Goal: Information Seeking & Learning: Learn about a topic

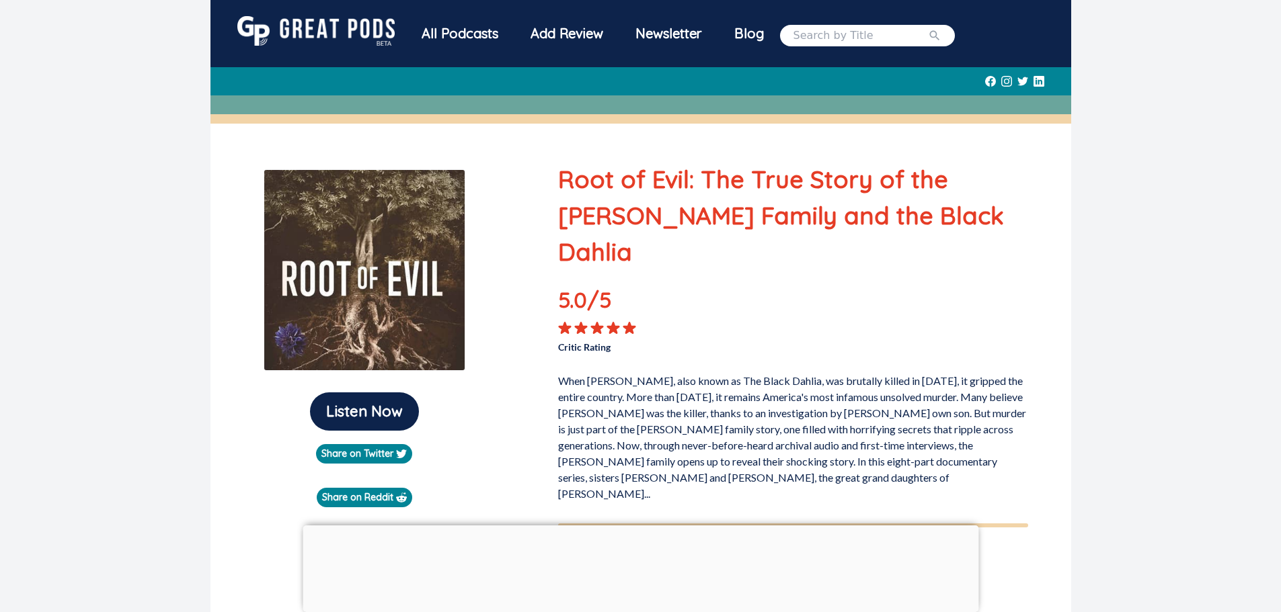
click at [460, 36] on div "All Podcasts" at bounding box center [459, 33] width 109 height 35
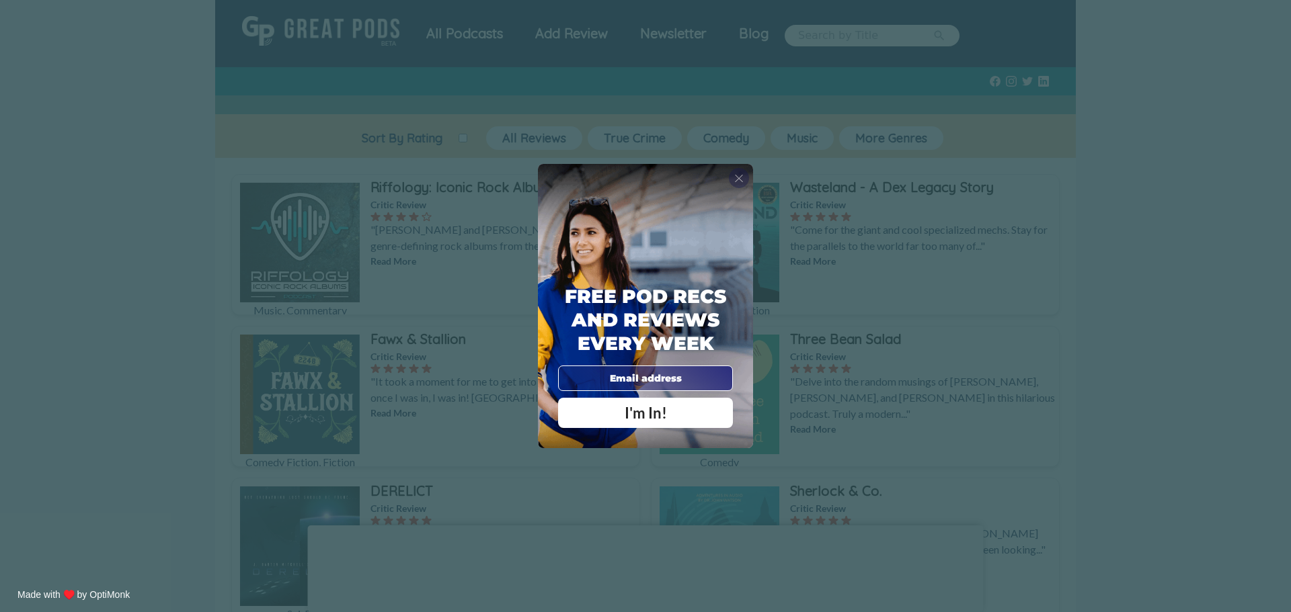
click at [737, 171] on span "X" at bounding box center [738, 177] width 9 height 13
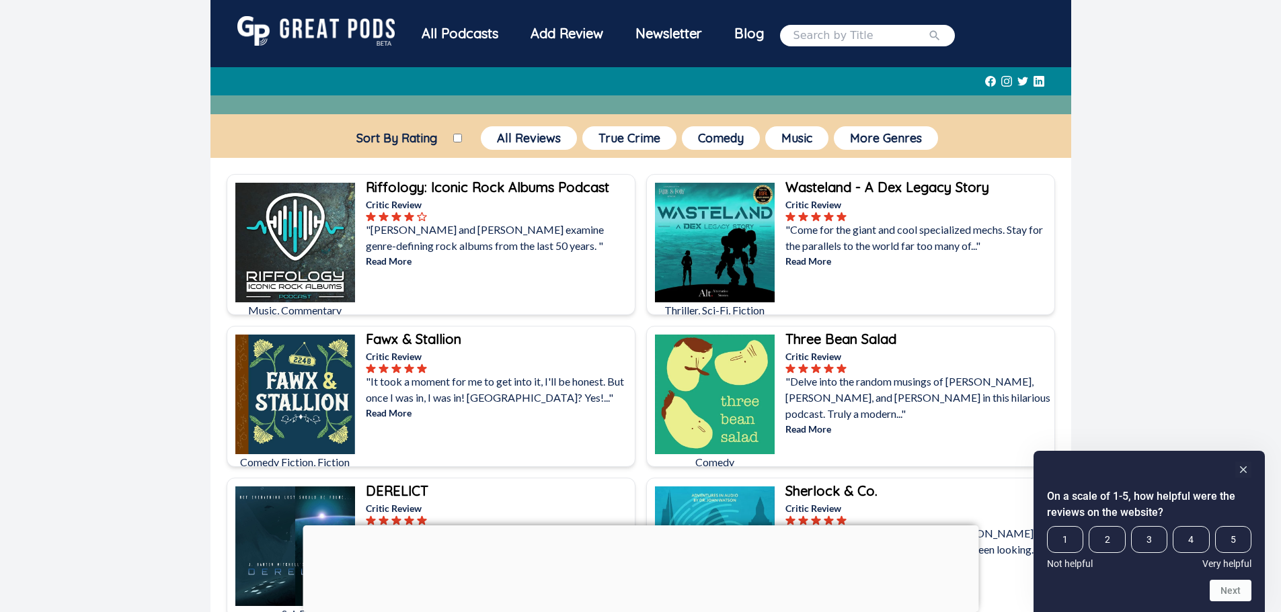
click at [1240, 472] on rect "Hide survey" at bounding box center [1243, 470] width 16 height 16
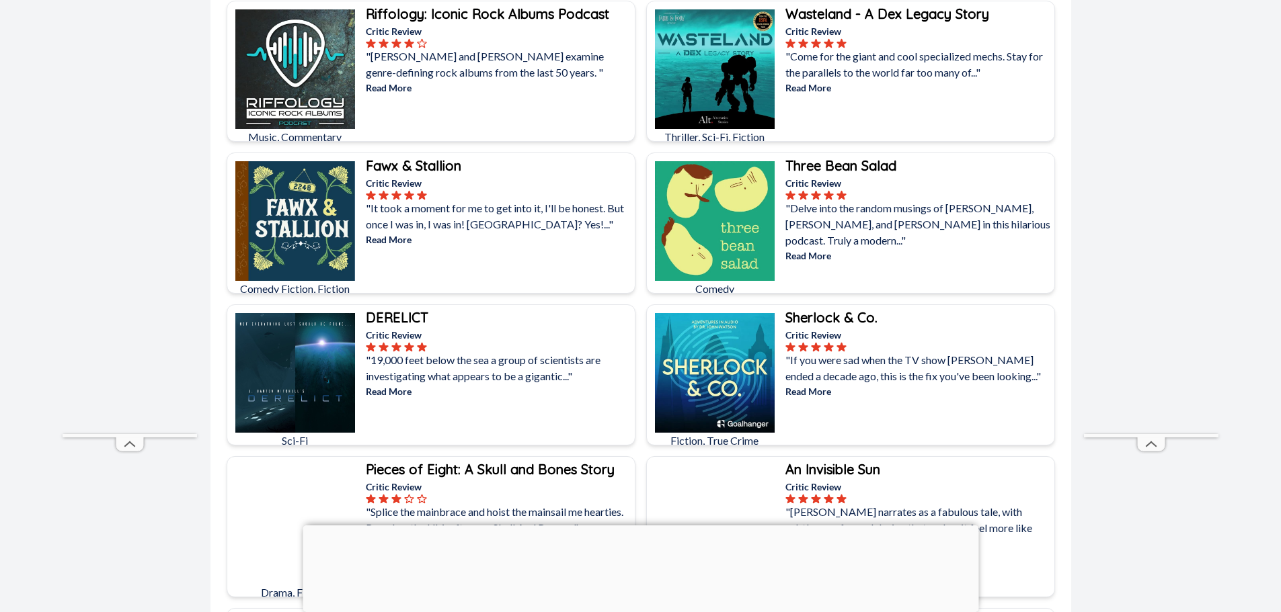
scroll to position [134, 0]
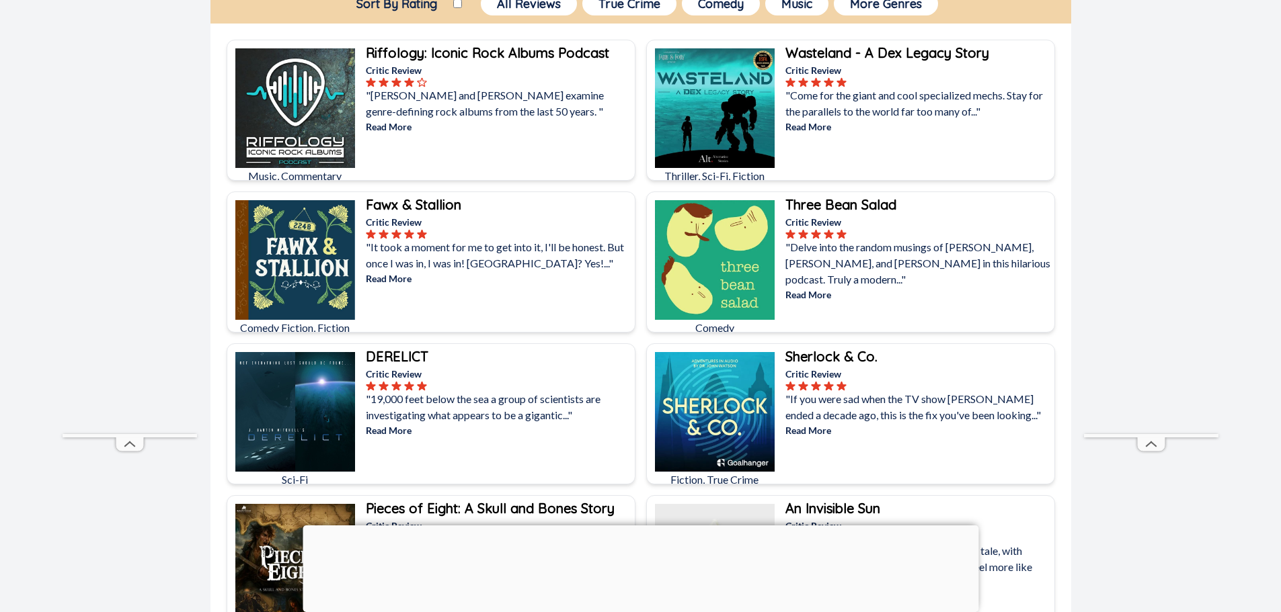
click at [453, 407] on p ""19,000 feet below the sea a group of scientists are investigating what appears…" at bounding box center [499, 407] width 266 height 32
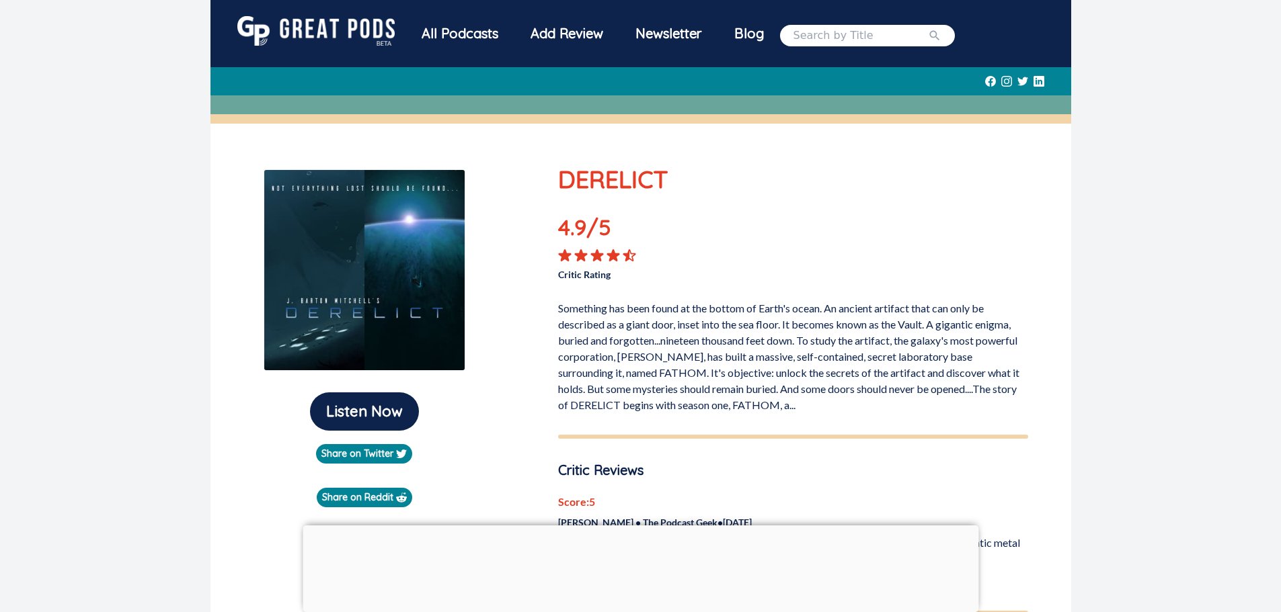
scroll to position [67, 0]
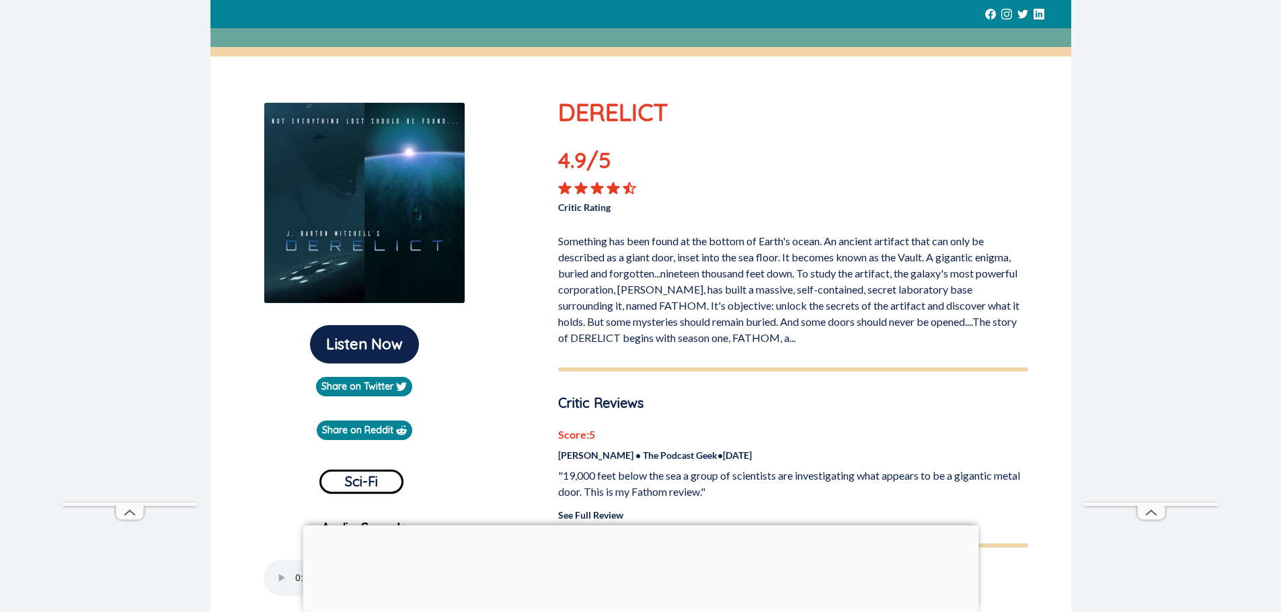
click at [645, 526] on div at bounding box center [640, 526] width 676 height 0
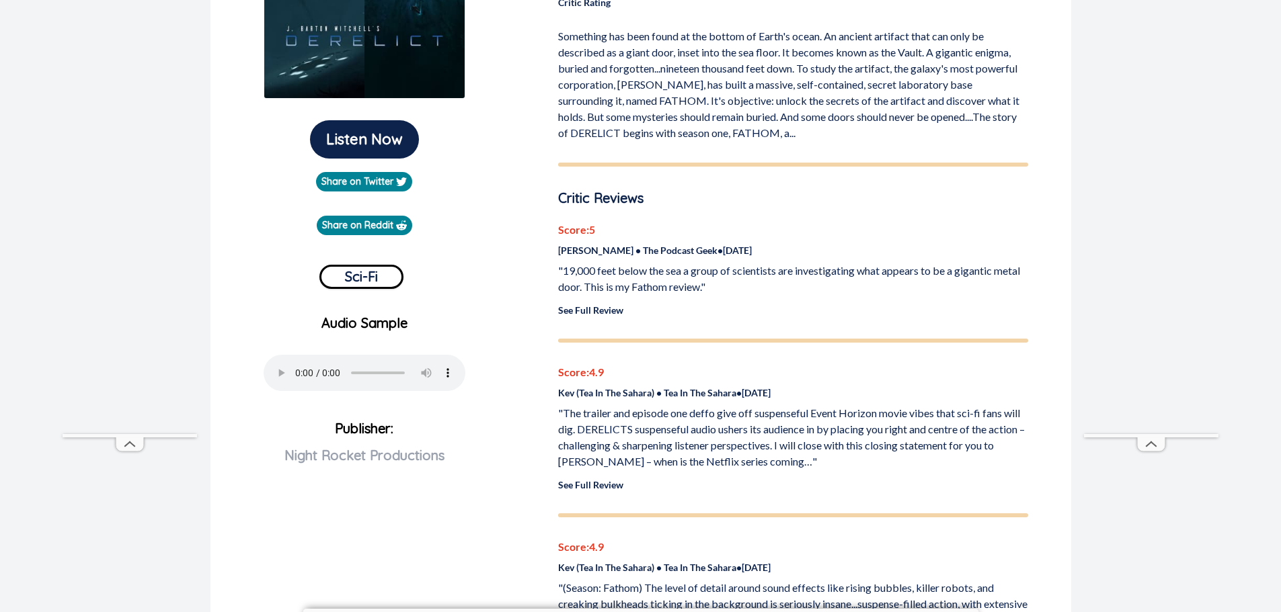
scroll to position [336, 0]
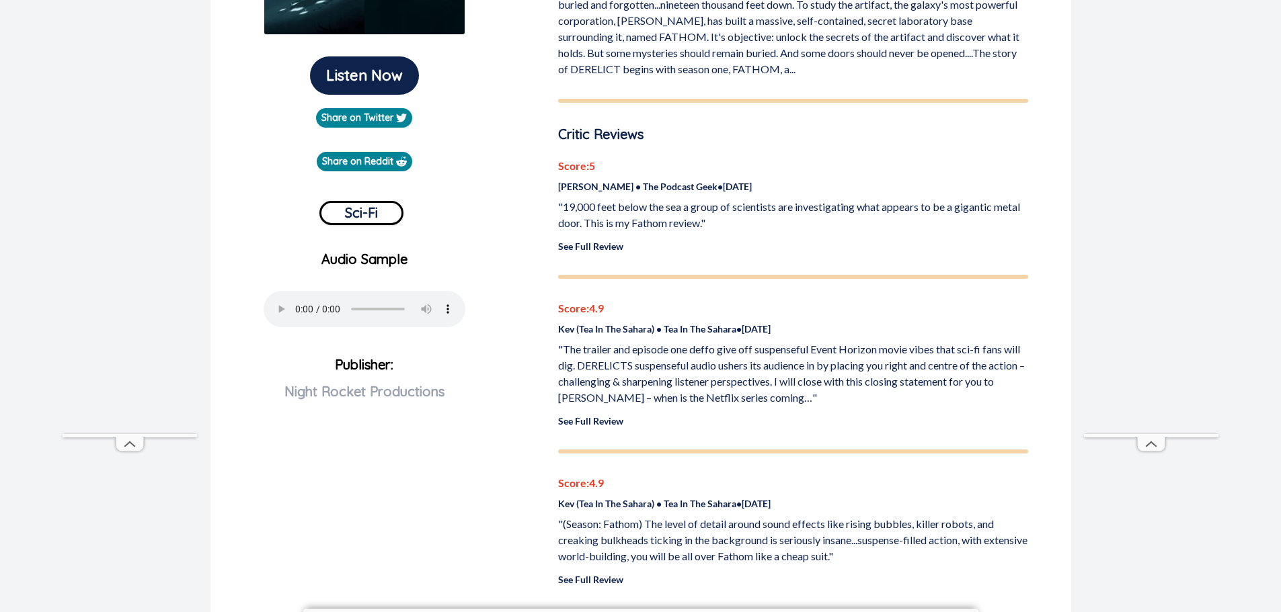
click at [572, 251] on link "See Full Review" at bounding box center [590, 246] width 65 height 11
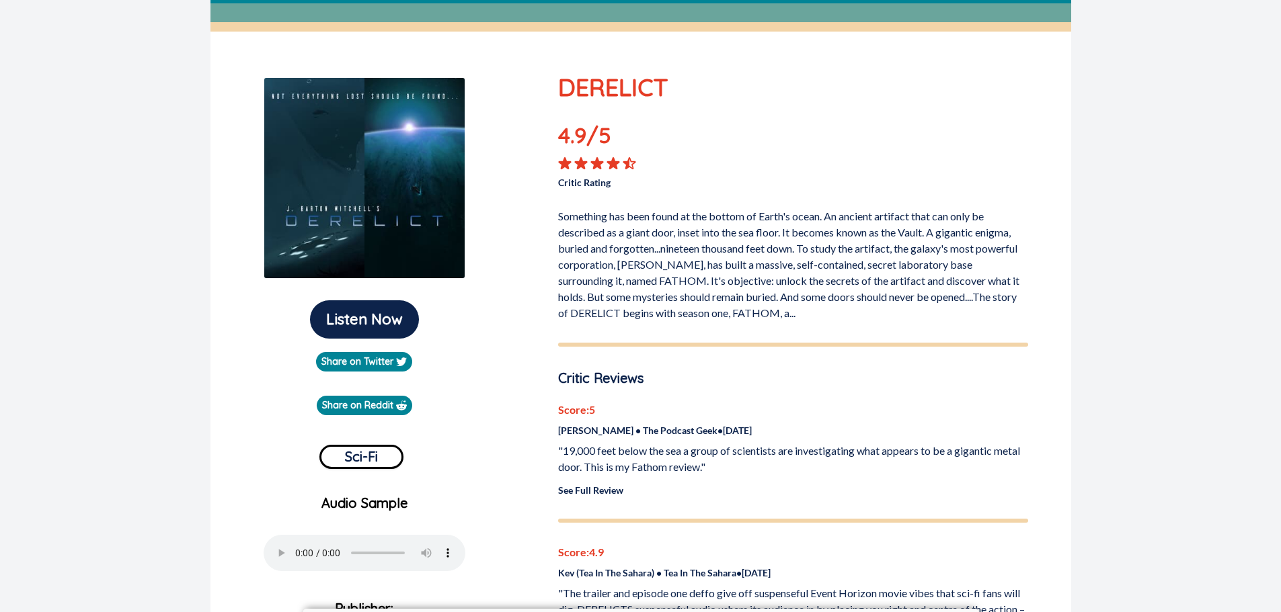
scroll to position [0, 0]
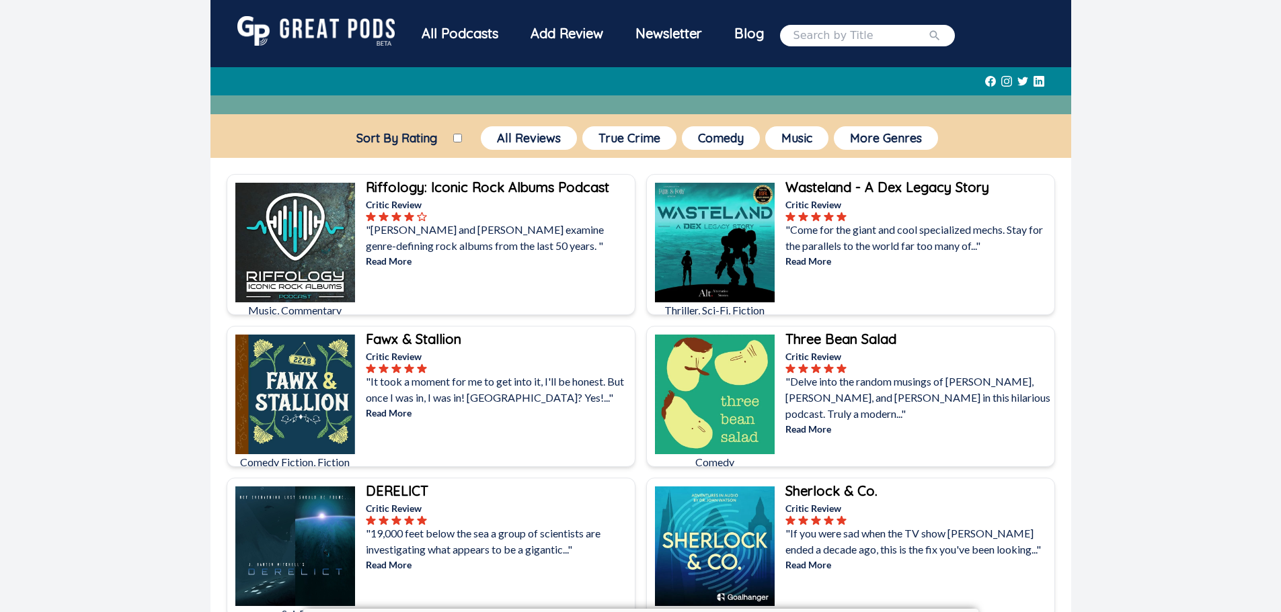
click at [456, 138] on input "Sort By Rating" at bounding box center [457, 138] width 9 height 9
checkbox input "true"
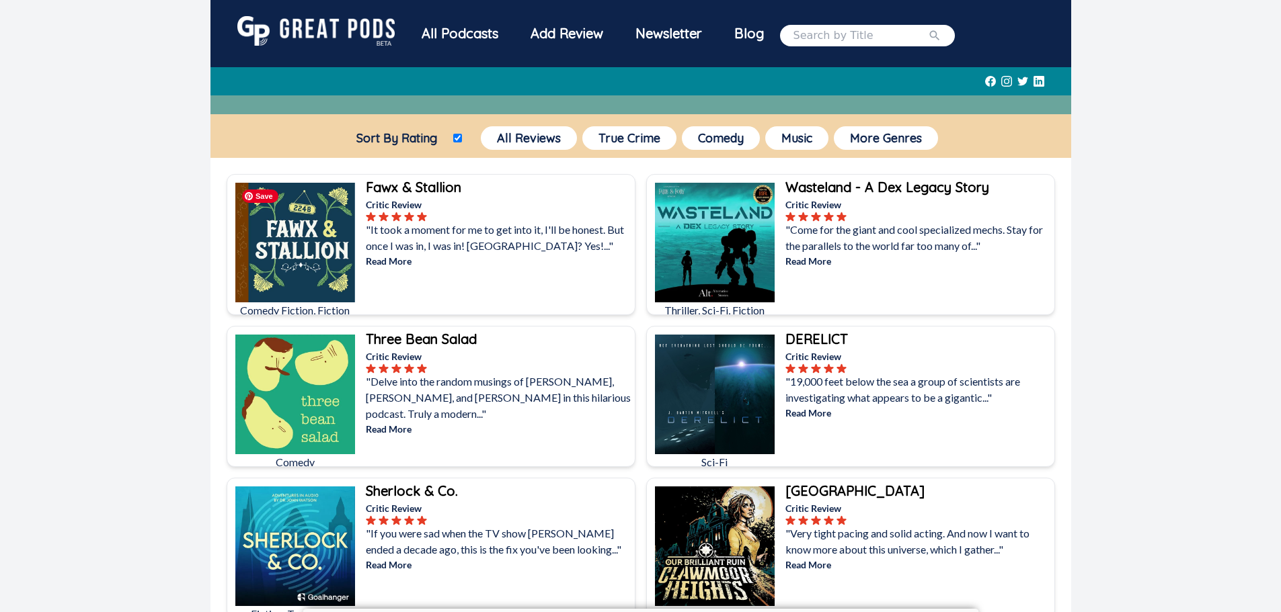
click at [311, 230] on img at bounding box center [295, 243] width 120 height 120
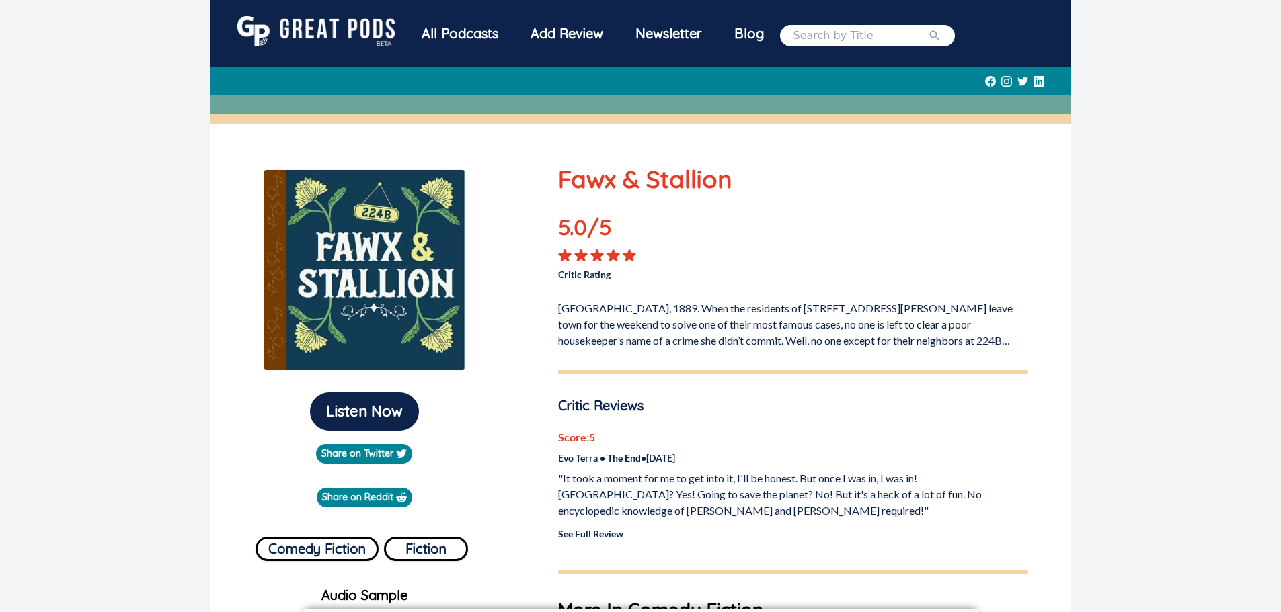
click at [588, 534] on link "See Full Review" at bounding box center [590, 533] width 65 height 11
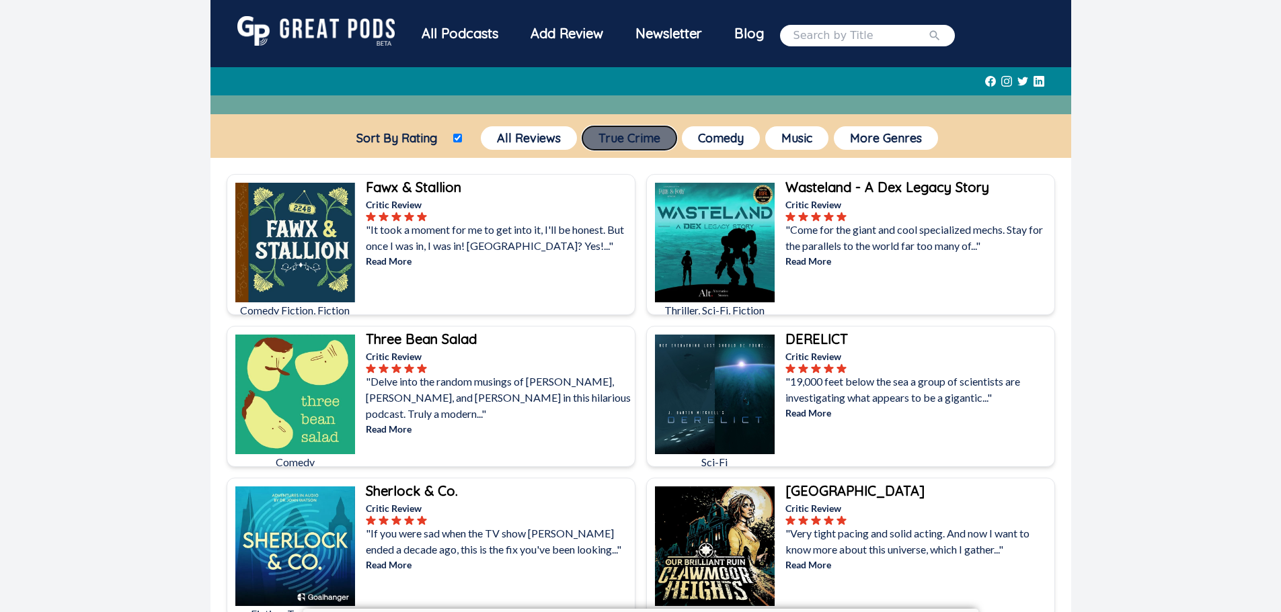
click at [628, 140] on button "True Crime" at bounding box center [629, 138] width 94 height 24
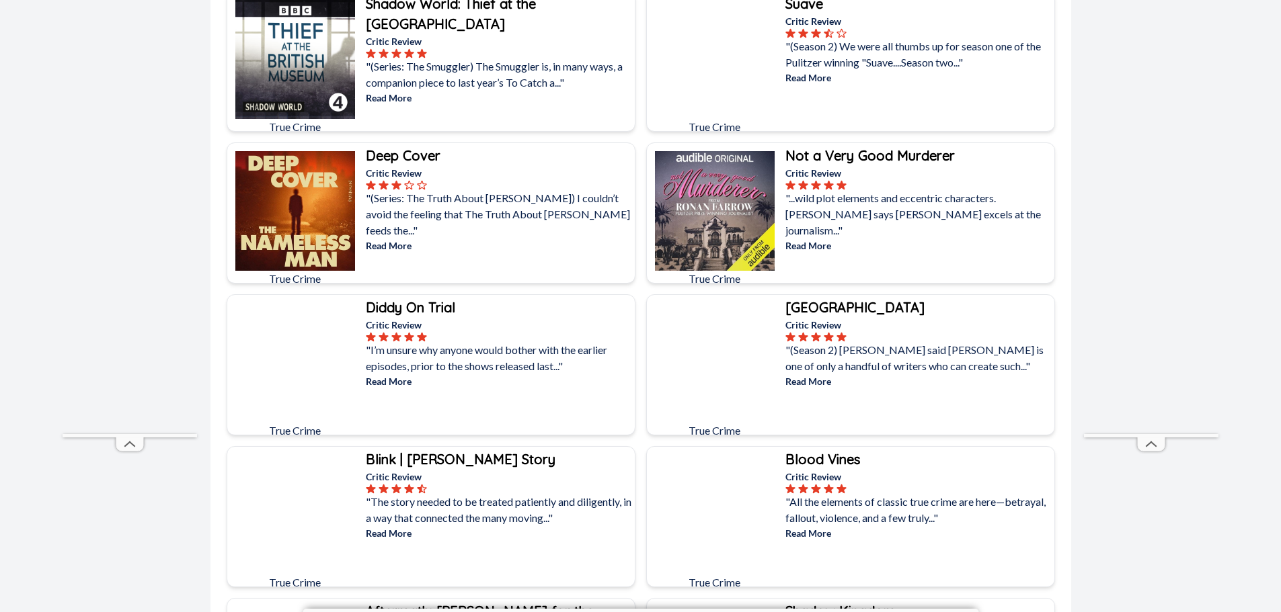
scroll to position [336, 0]
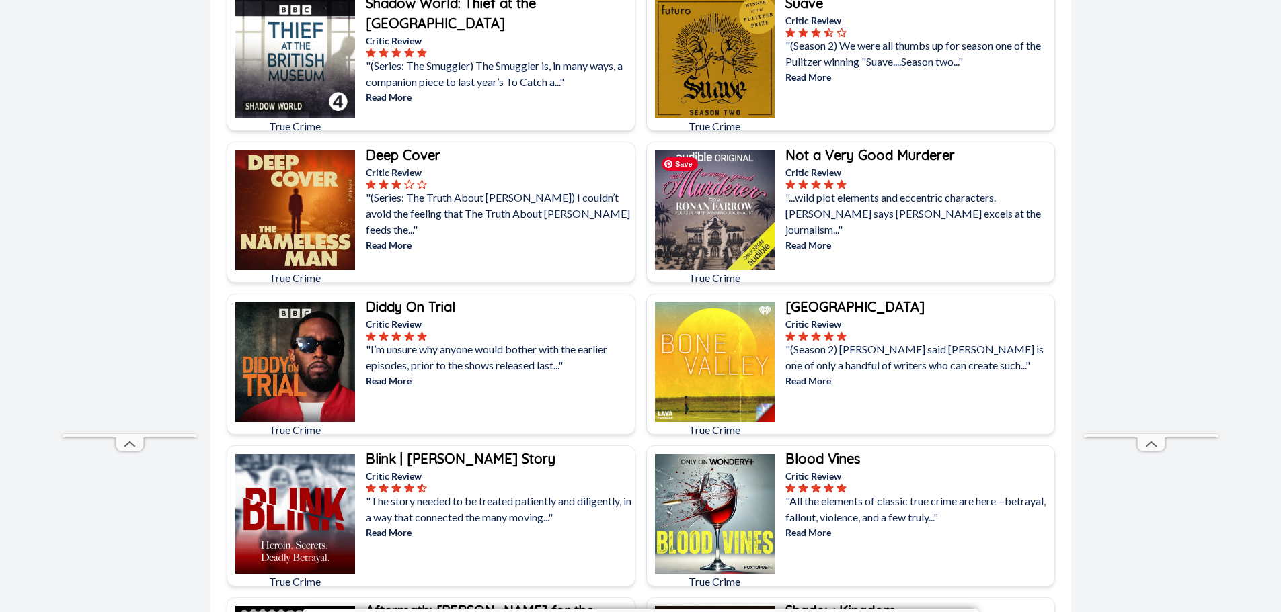
click at [729, 181] on img at bounding box center [715, 211] width 120 height 120
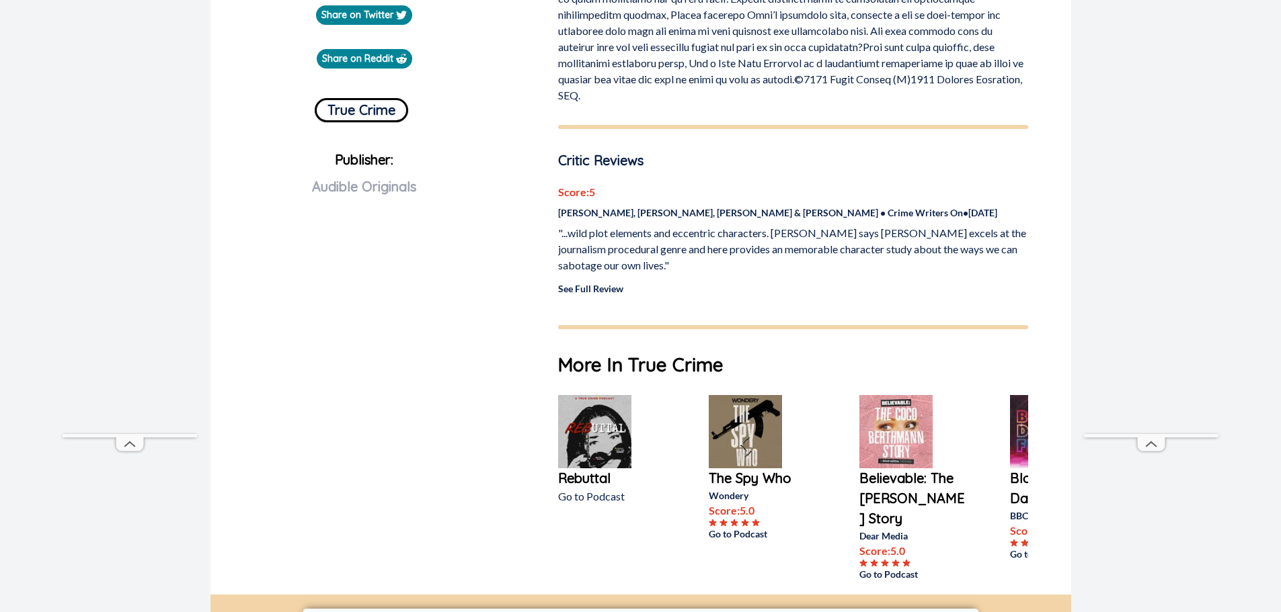
scroll to position [471, 0]
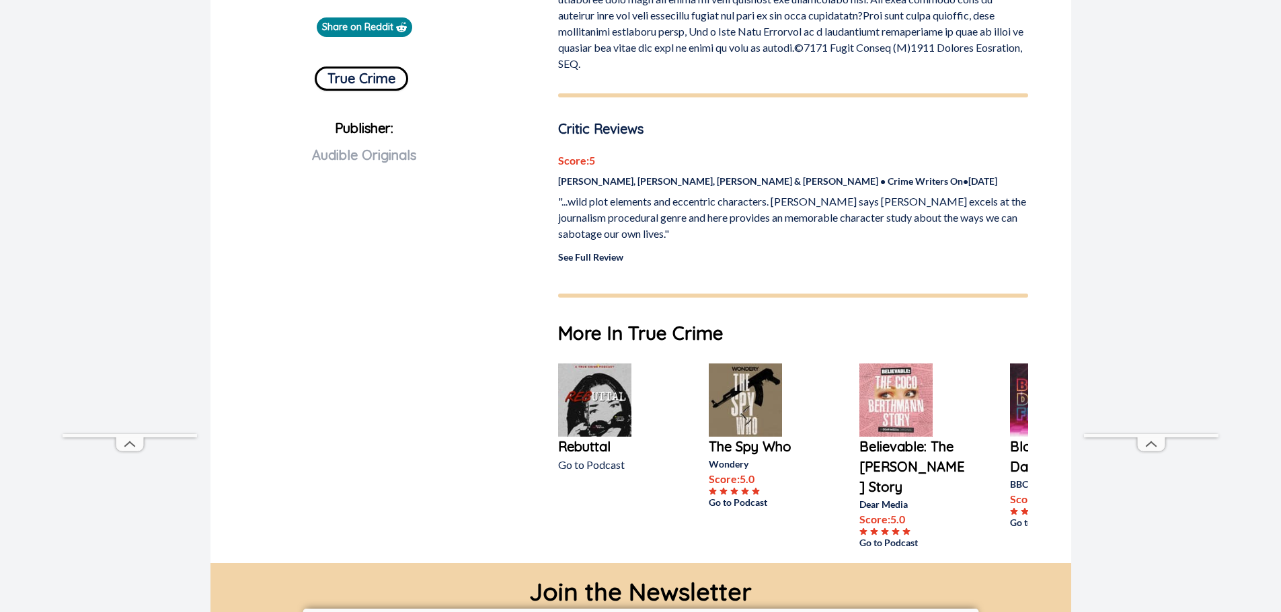
click at [902, 396] on img at bounding box center [895, 400] width 73 height 73
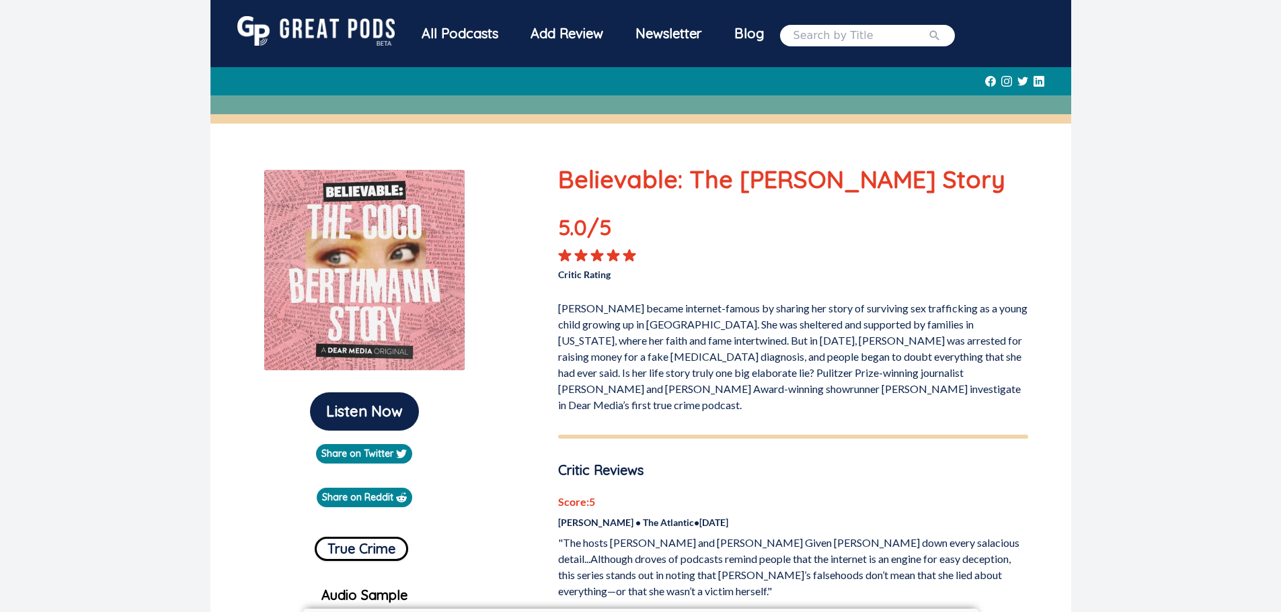
click at [305, 28] on img at bounding box center [315, 31] width 157 height 30
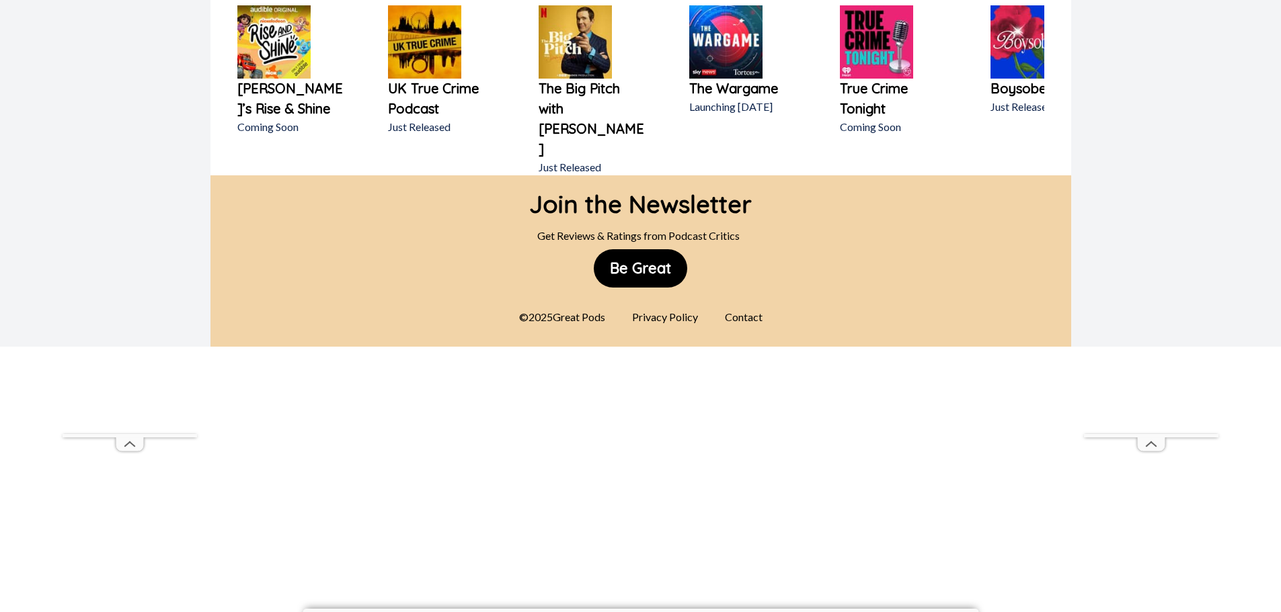
scroll to position [763, 0]
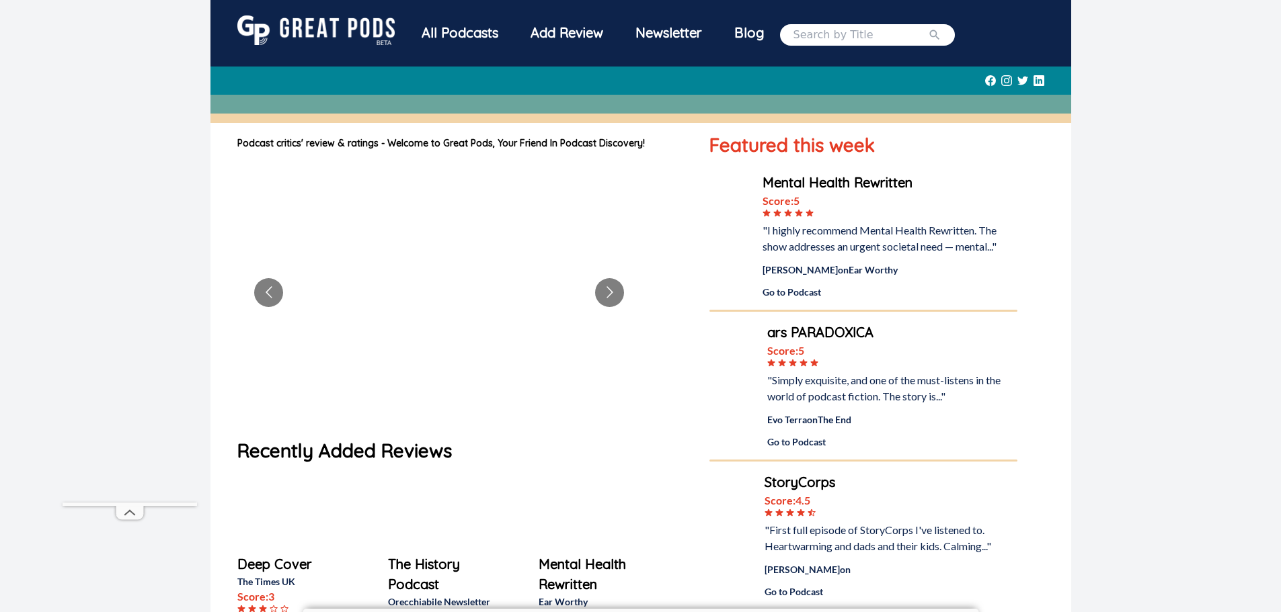
scroll to position [0, 0]
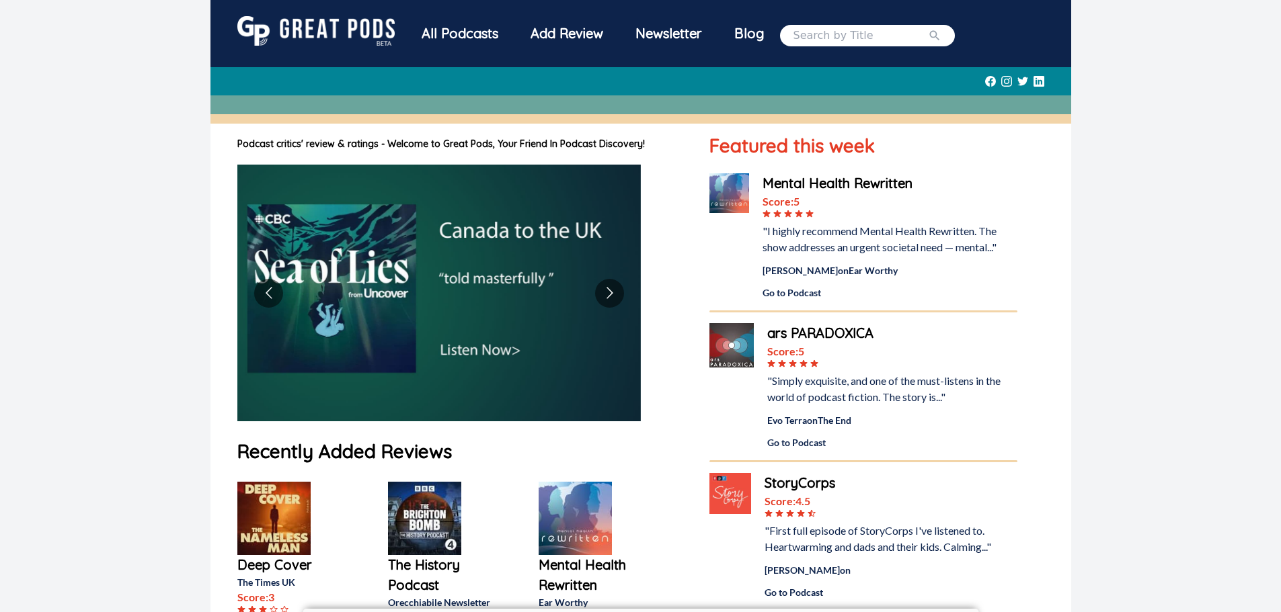
click at [462, 33] on div "All Podcasts" at bounding box center [459, 33] width 109 height 35
click at [444, 31] on div "All Podcasts" at bounding box center [459, 33] width 109 height 35
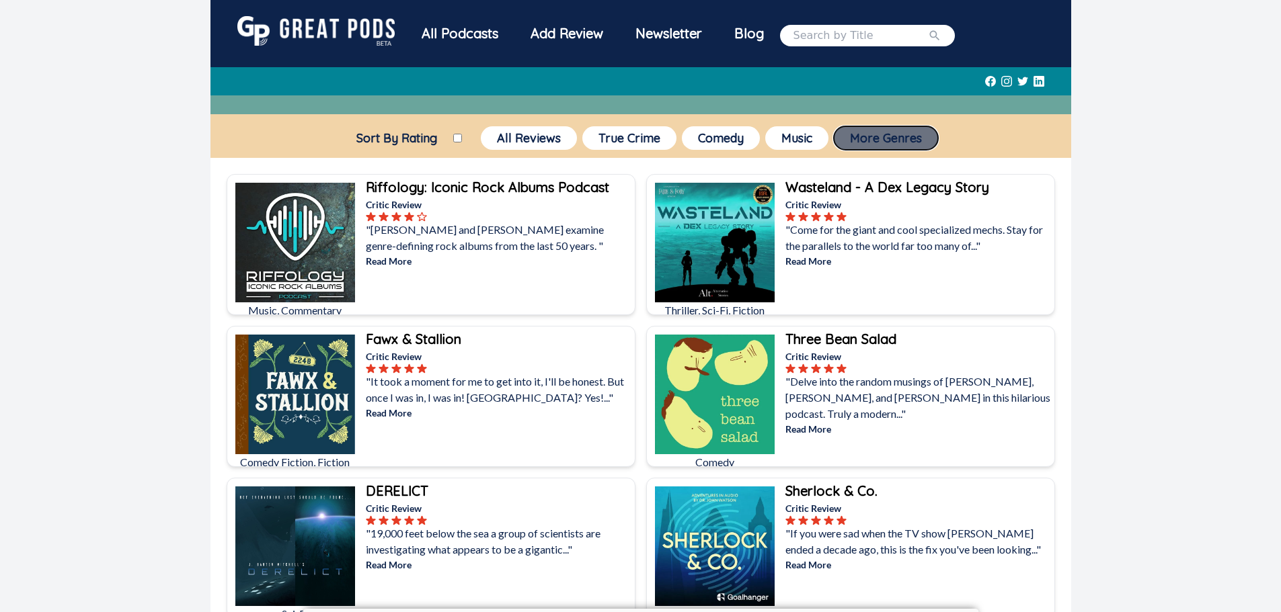
click at [881, 140] on button "More Genres" at bounding box center [886, 138] width 104 height 24
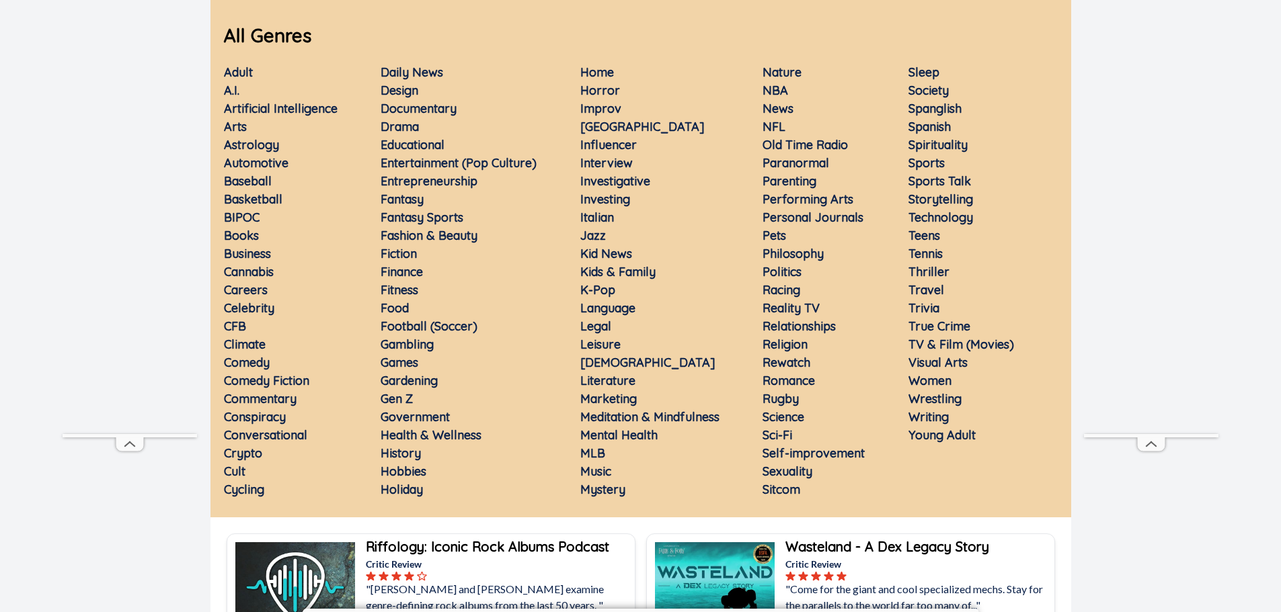
scroll to position [134, 0]
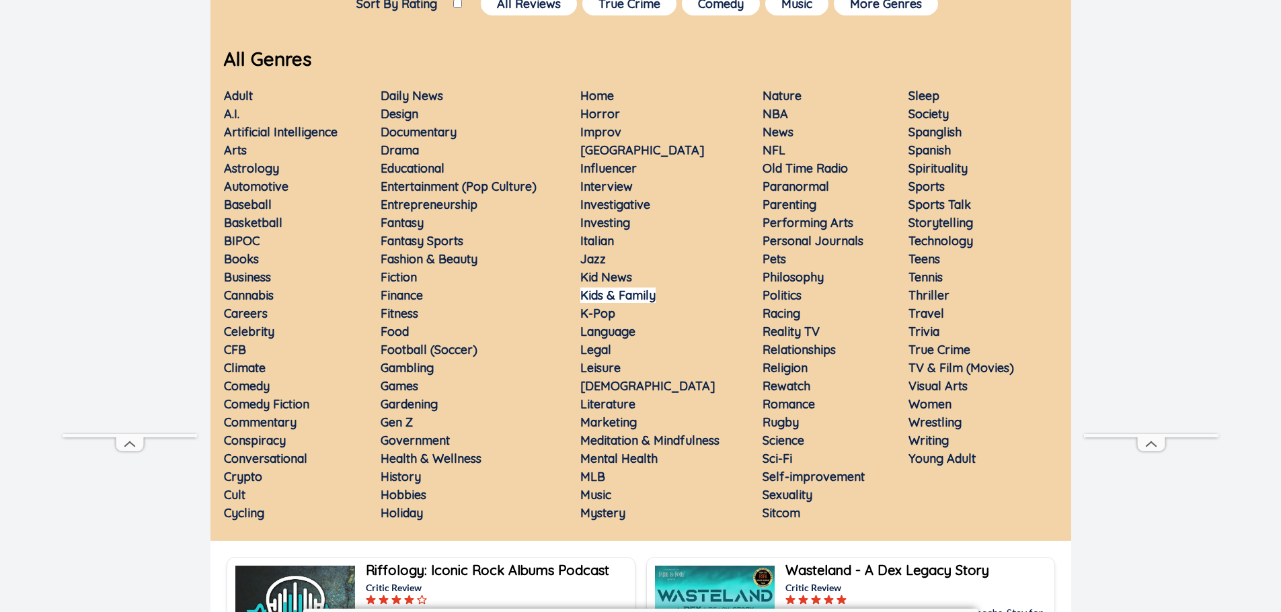
click at [622, 301] on link "Kids & Family" at bounding box center [617, 295] width 75 height 15
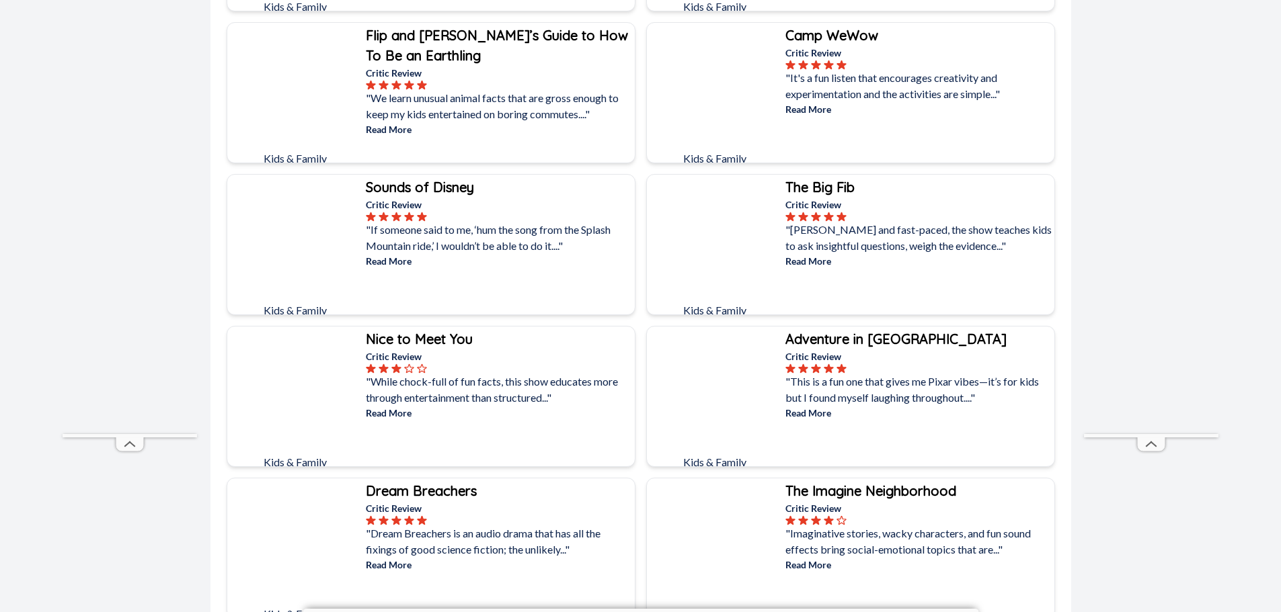
scroll to position [3563, 0]
